Goal: Task Accomplishment & Management: Manage account settings

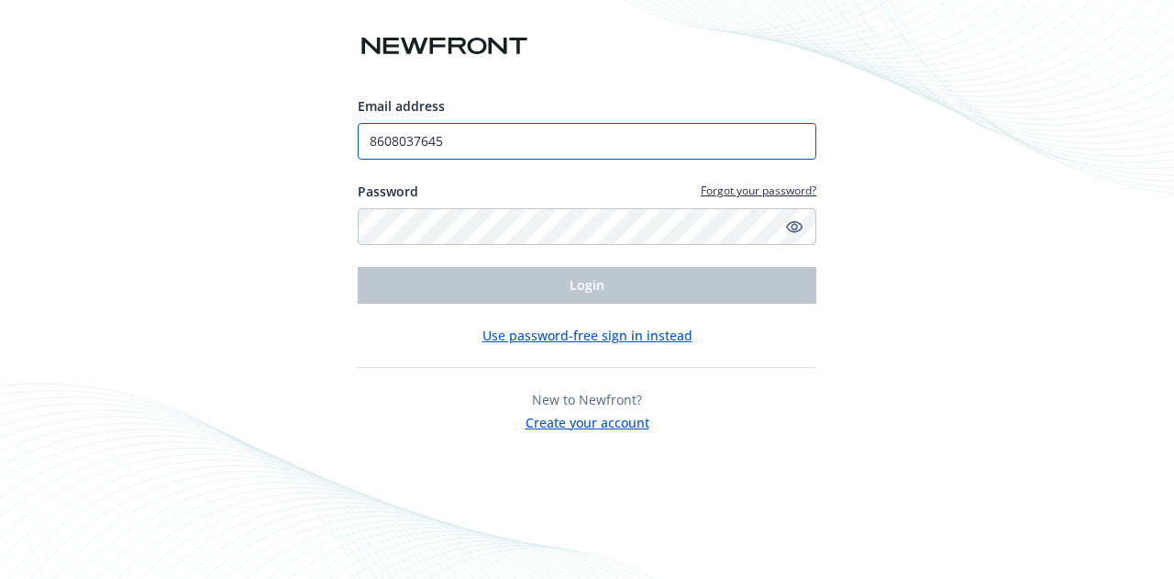
click at [477, 147] on input "8608037645" at bounding box center [587, 141] width 458 height 37
click at [477, 149] on input "8608037645" at bounding box center [587, 141] width 458 height 37
click at [479, 151] on input "8608037645" at bounding box center [587, 141] width 458 height 37
click at [287, 265] on div "Email address 8608037645 Password Forgot your password? Login Use password-free…" at bounding box center [587, 289] width 1174 height 579
click at [504, 157] on input "8608037645" at bounding box center [587, 141] width 458 height 37
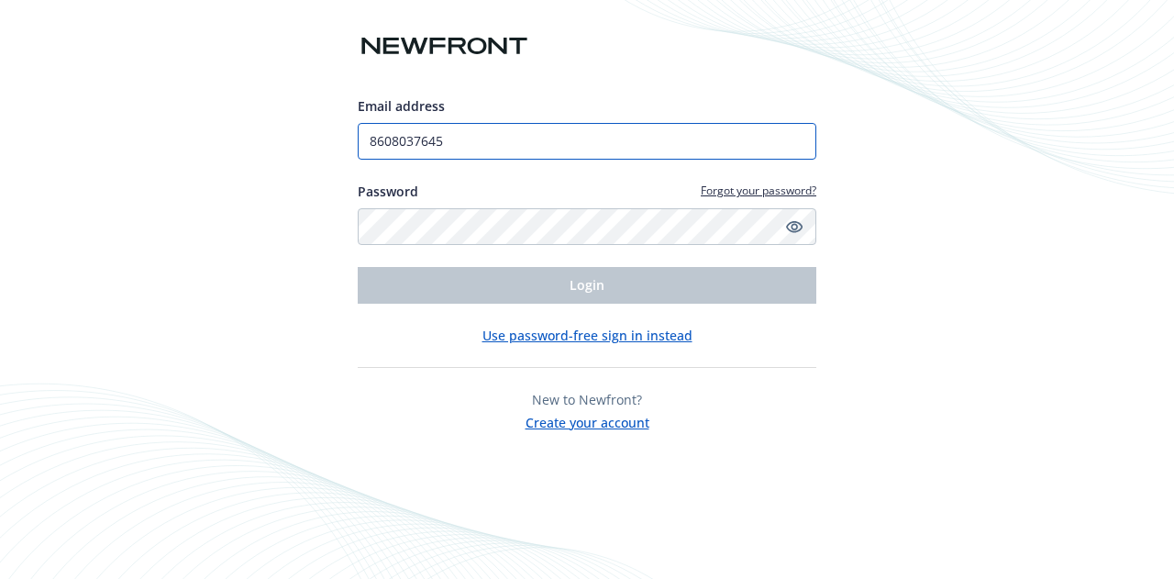
click at [504, 159] on input "8608037645" at bounding box center [587, 141] width 458 height 37
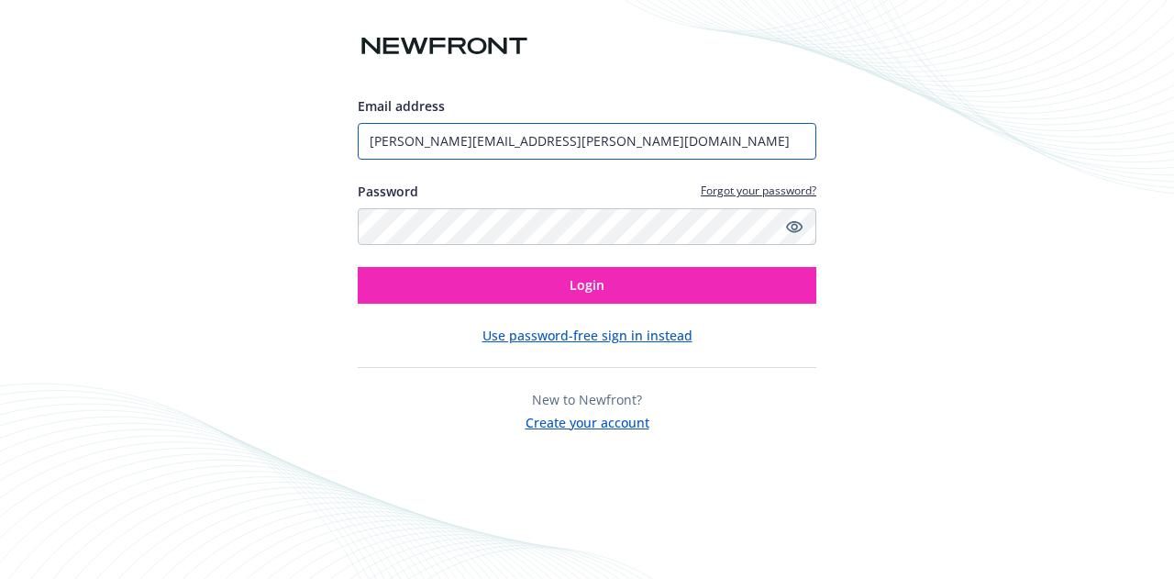
type input "[PERSON_NAME][EMAIL_ADDRESS][PERSON_NAME][DOMAIN_NAME]"
click at [358, 267] on button "Login" at bounding box center [587, 285] width 458 height 37
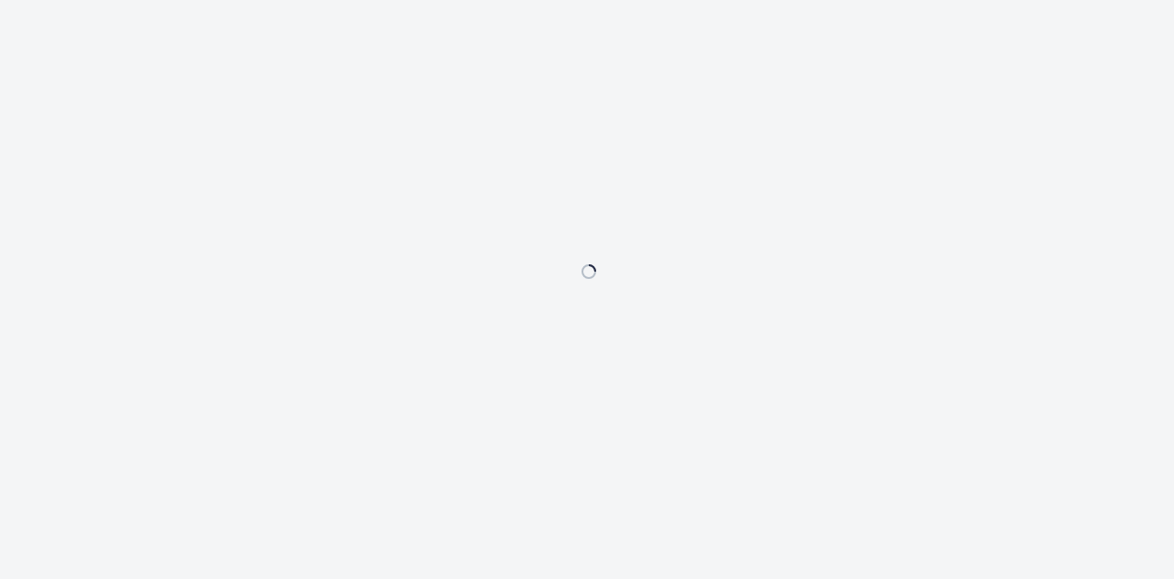
click at [742, 162] on div at bounding box center [587, 289] width 1174 height 579
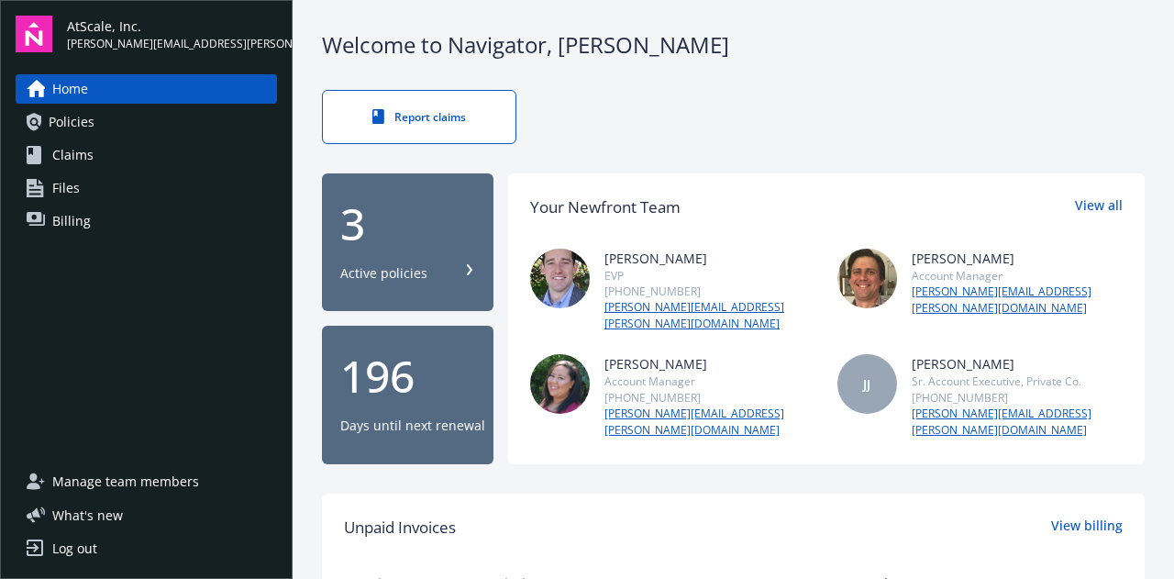
click at [136, 120] on link "Policies" at bounding box center [146, 121] width 261 height 29
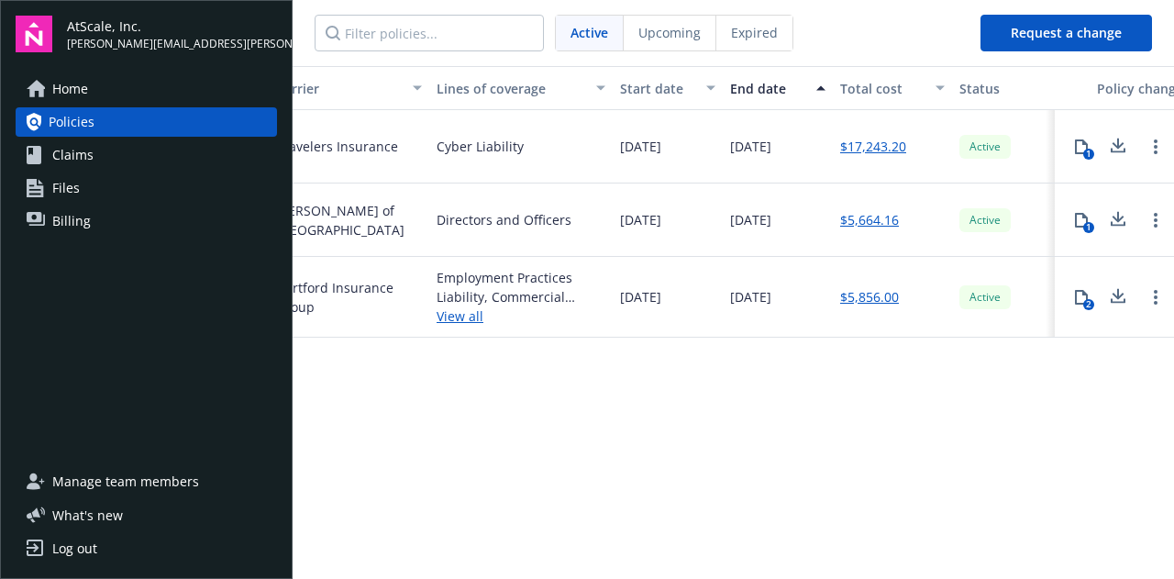
scroll to position [0, 518]
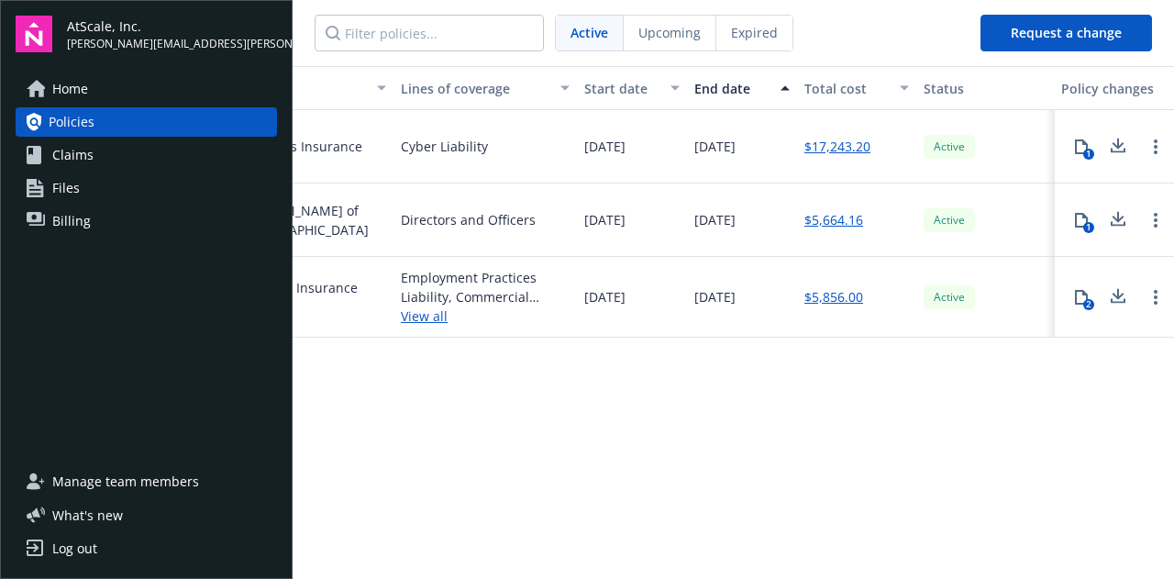
click at [1082, 150] on icon at bounding box center [1081, 146] width 15 height 15
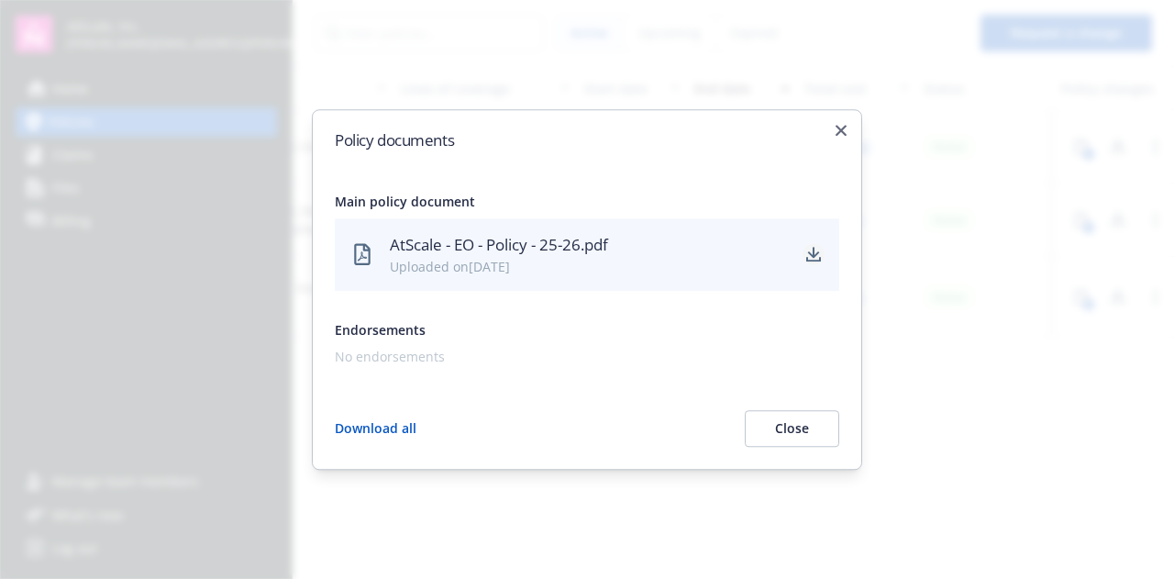
click at [810, 254] on icon "download" at bounding box center [814, 253] width 12 height 11
click at [846, 133] on div "Policy documents Main policy document AtScale - EO - Policy - 25-26.pdf Uploade…" at bounding box center [587, 289] width 550 height 360
click at [836, 133] on icon "button" at bounding box center [840, 130] width 11 height 11
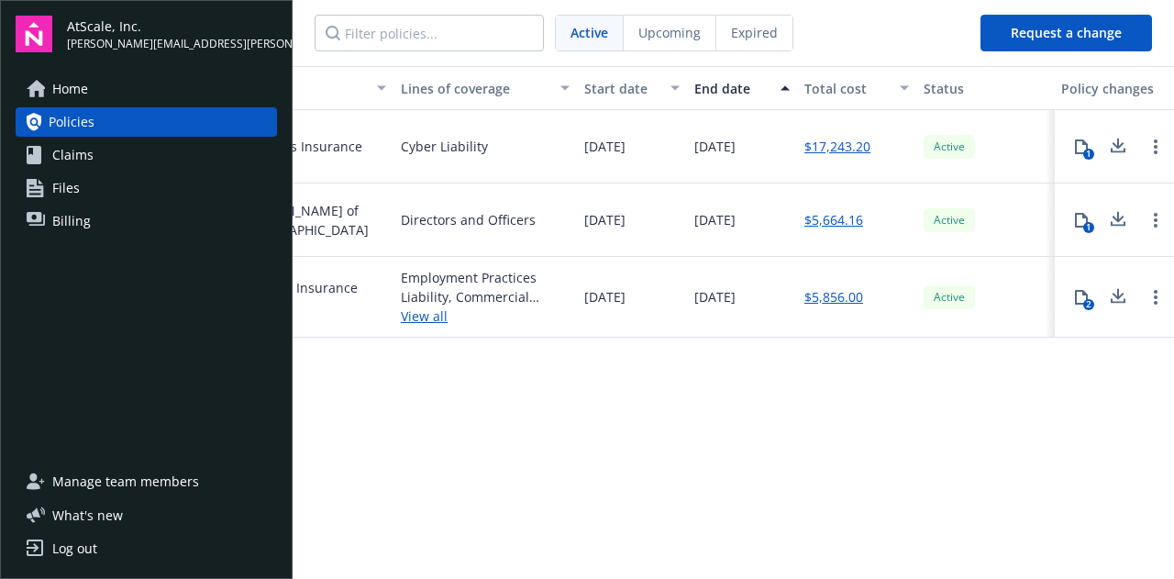
click at [1086, 295] on icon at bounding box center [1081, 297] width 13 height 15
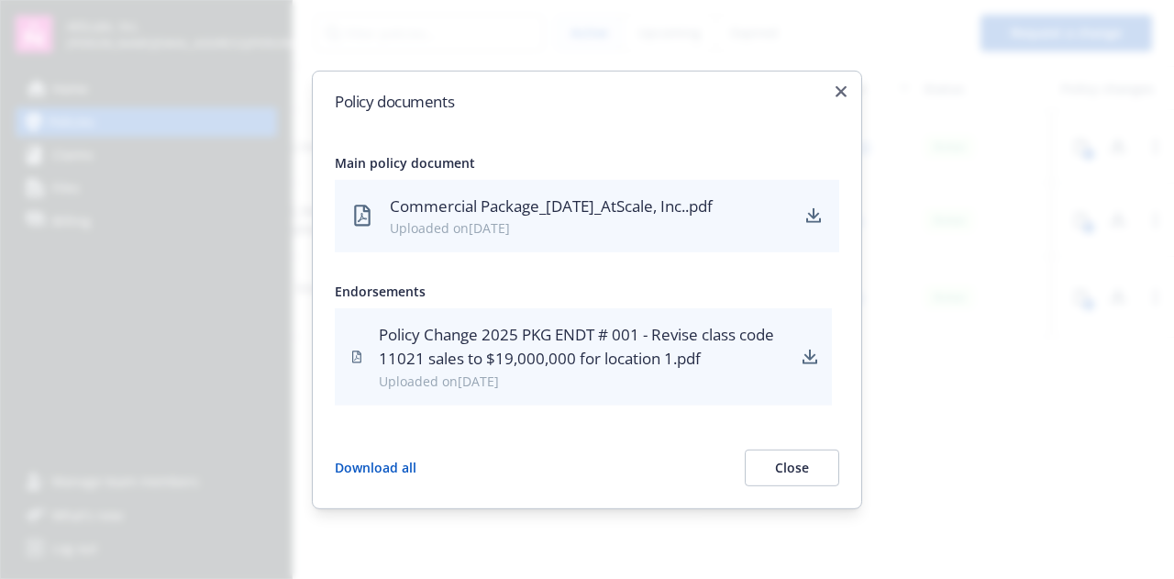
click at [944, 222] on div at bounding box center [587, 289] width 1174 height 579
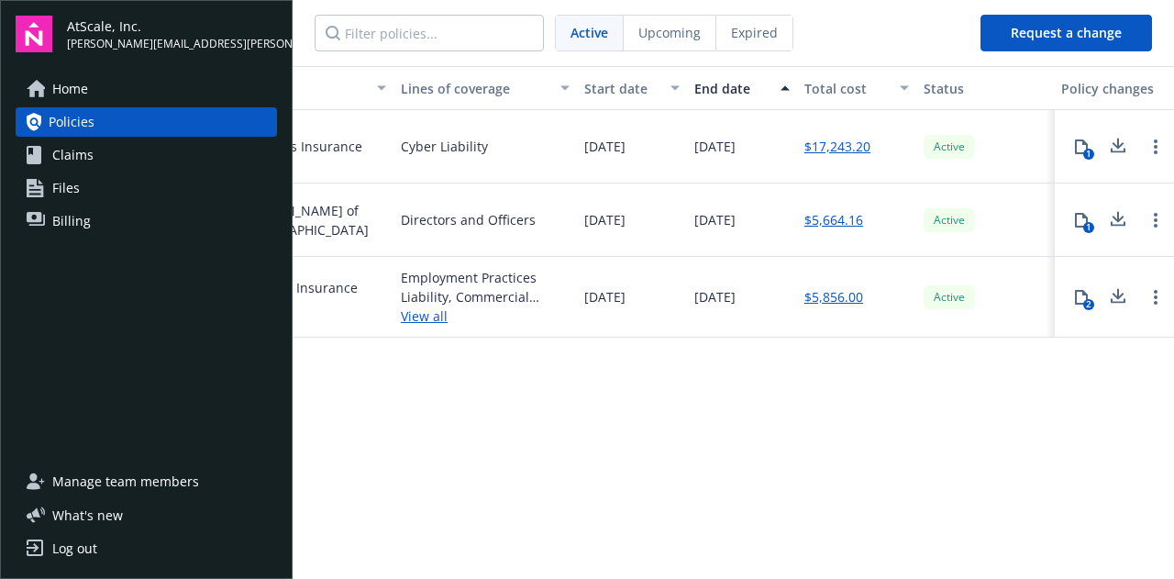
click at [99, 181] on link "Files" at bounding box center [146, 187] width 261 height 29
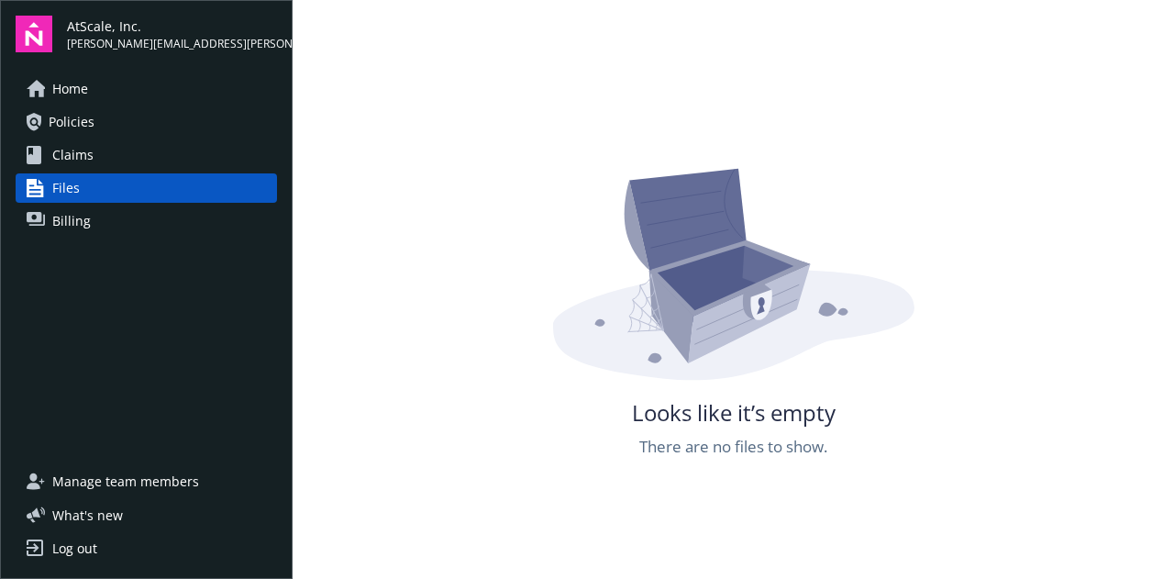
scroll to position [169, 0]
click at [101, 109] on link "Policies" at bounding box center [146, 121] width 261 height 29
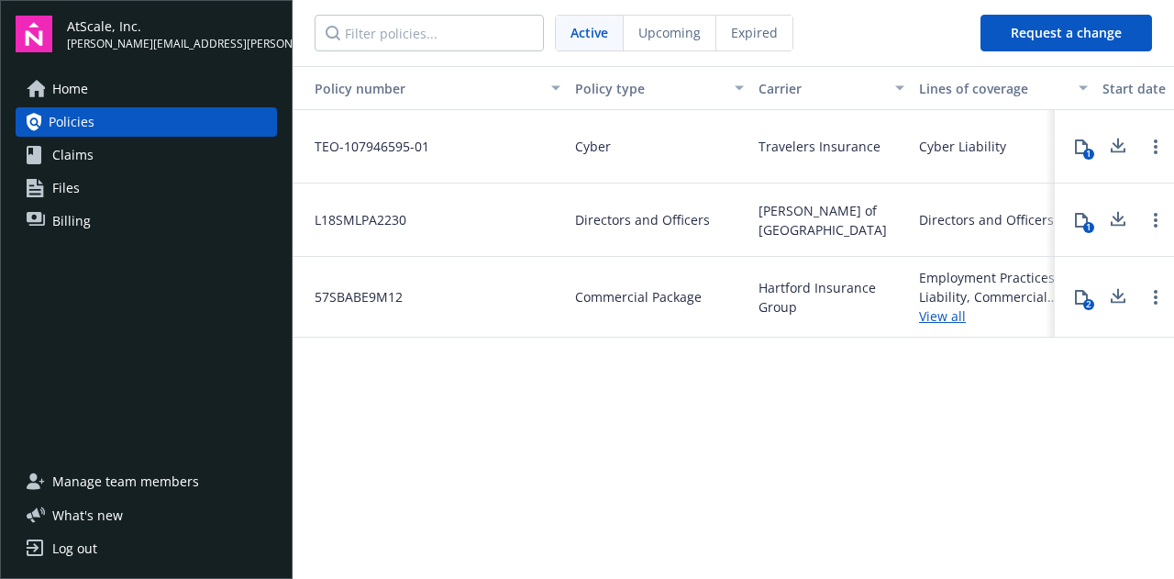
click at [101, 96] on link "Home" at bounding box center [146, 88] width 261 height 29
